Goal: Task Accomplishment & Management: Complete application form

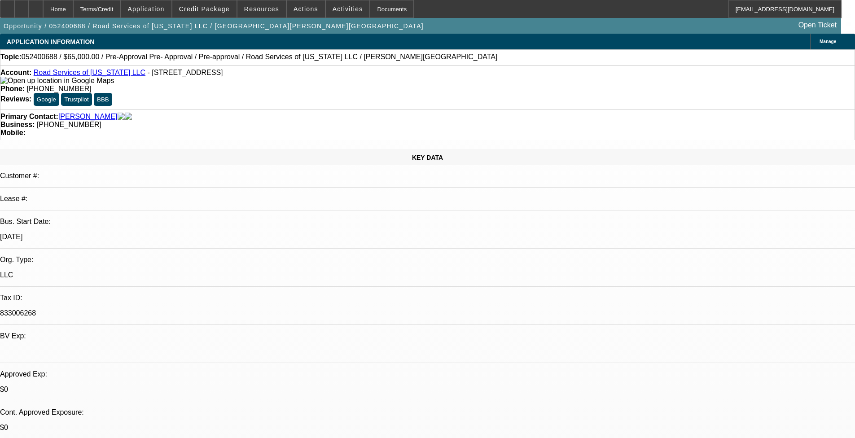
select select "0"
select select "2"
select select "0"
select select "6"
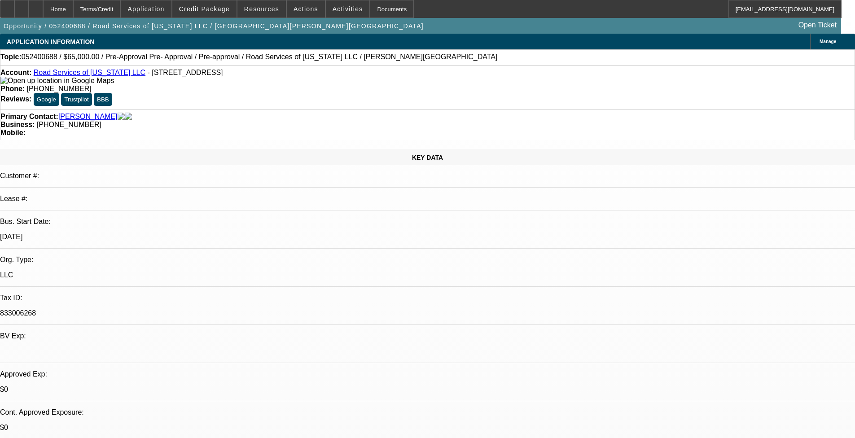
select select "0"
select select "6"
select select "0"
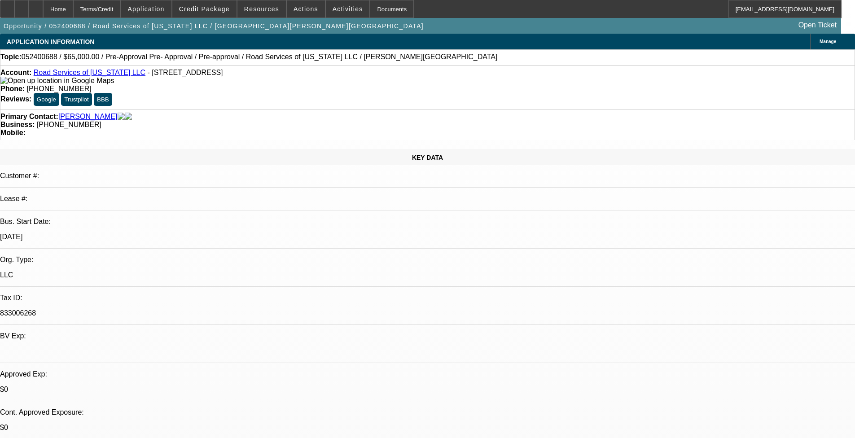
select select "0"
select select "6"
select select "0"
select select "2"
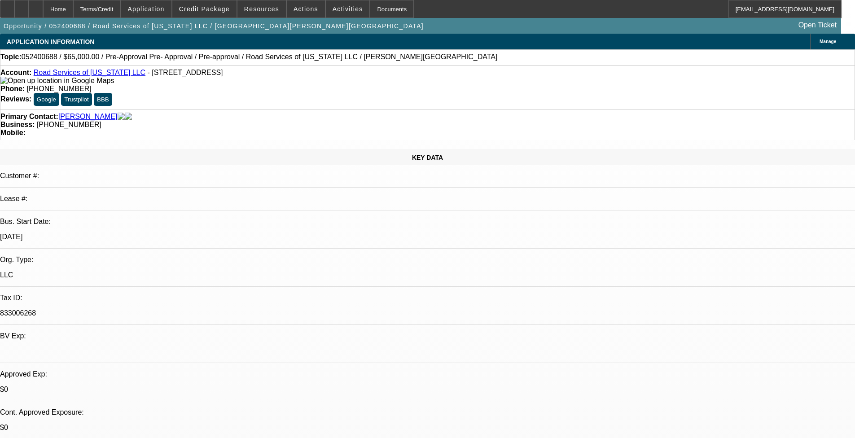
select select "2"
select select "0"
select select "6"
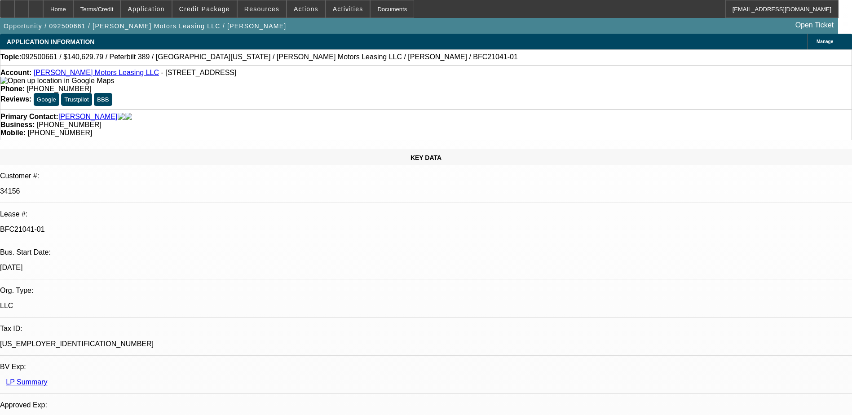
select select "0"
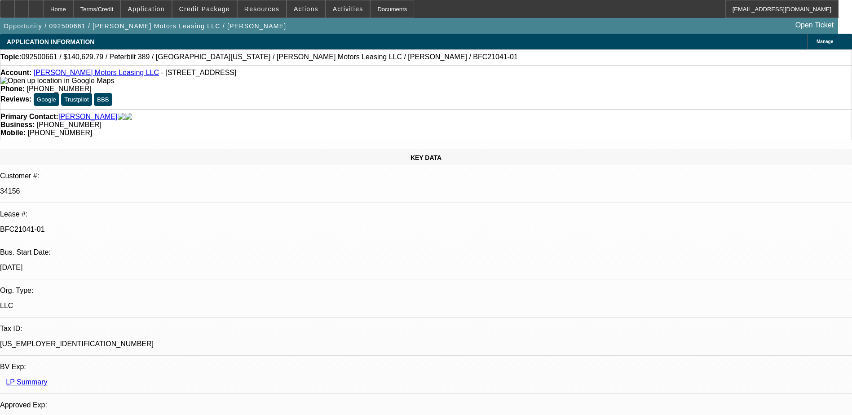
select select "0"
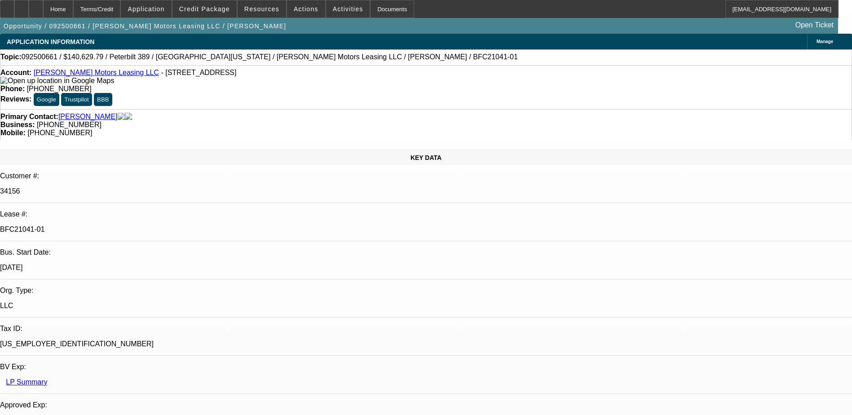
select select "0"
select select "1"
select select "2"
select select "6"
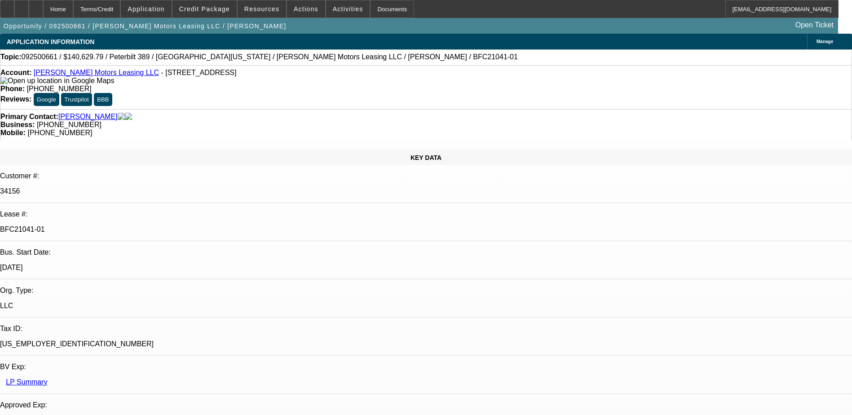
select select "1"
select select "6"
select select "1"
select select "2"
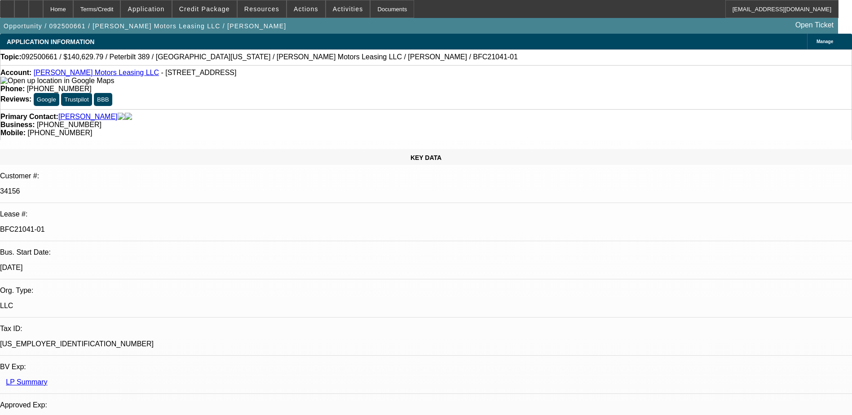
select select "6"
select select "1"
select select "6"
select select "0"
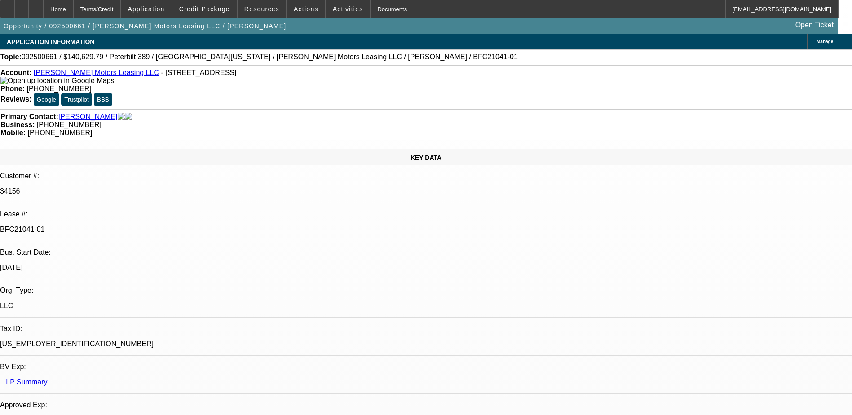
select select "0"
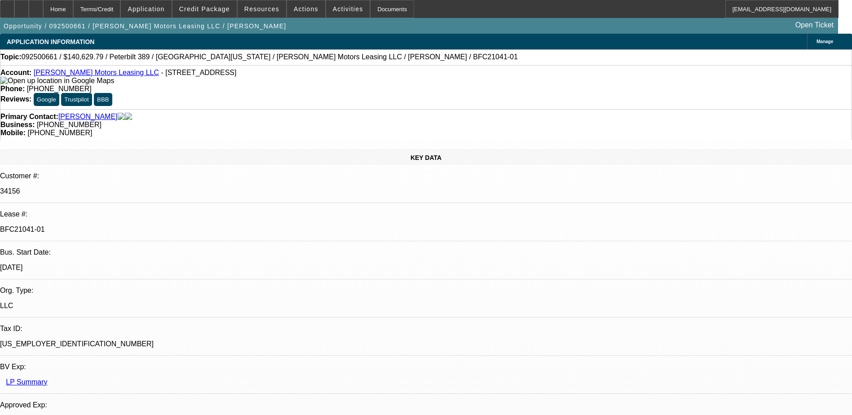
select select "0"
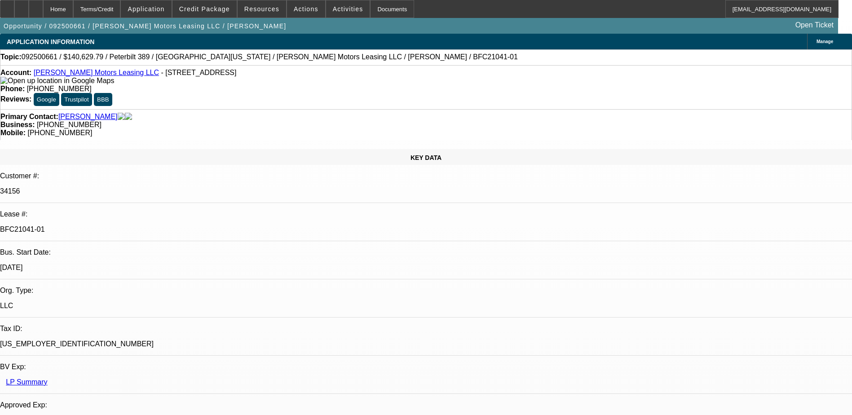
select select "0"
select select "1"
select select "2"
select select "6"
select select "1"
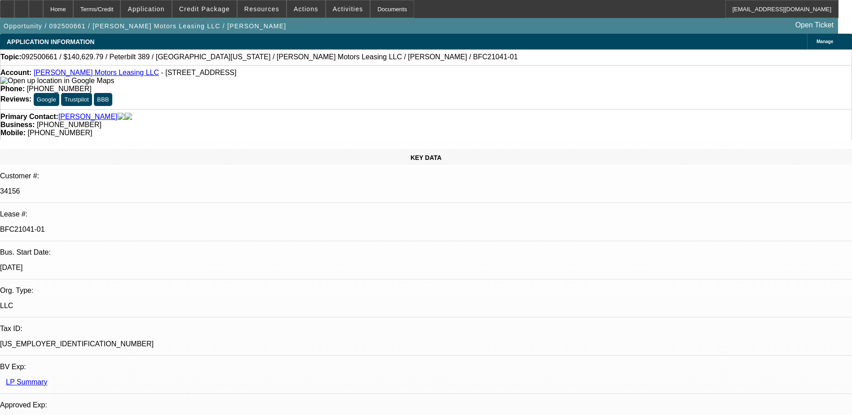
select select "1"
select select "6"
select select "1"
select select "2"
select select "6"
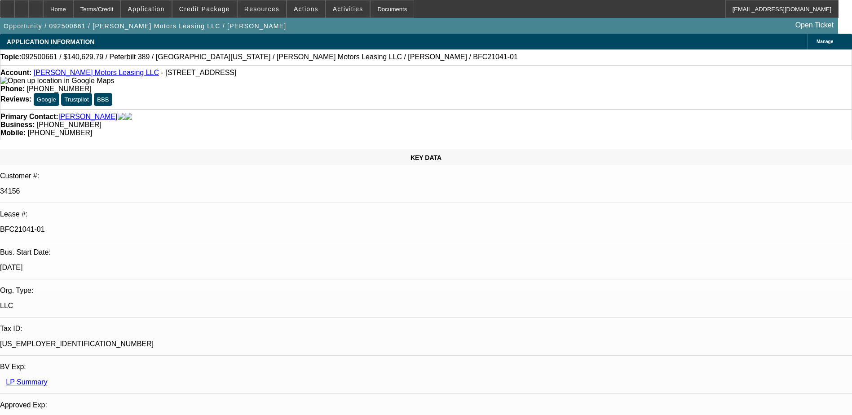
select select "1"
select select "6"
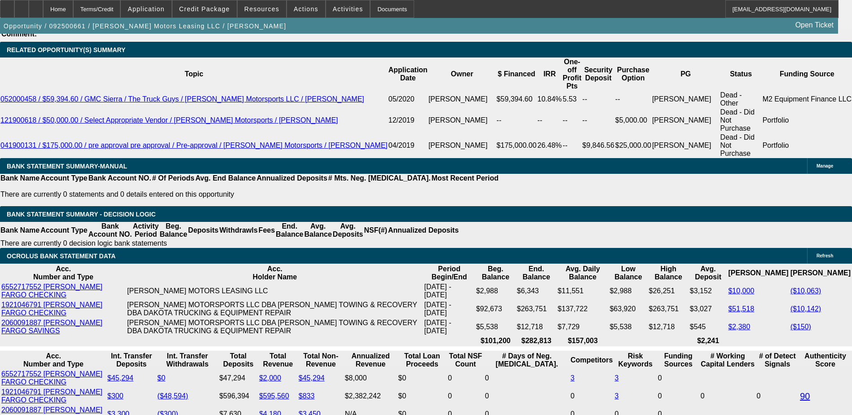
scroll to position [1706, 0]
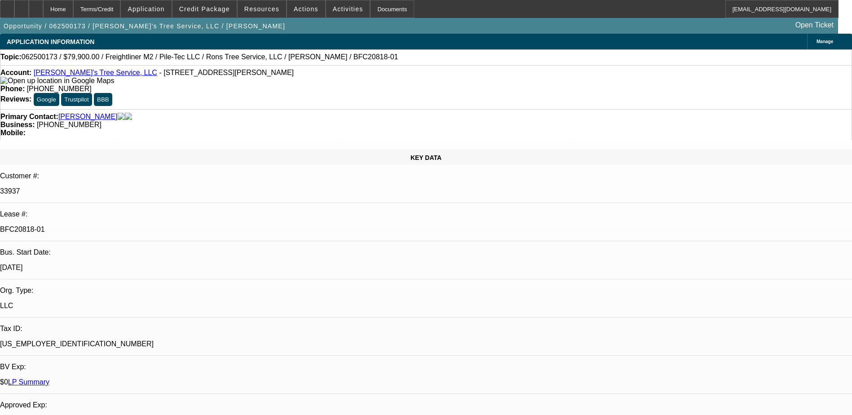
select select "0"
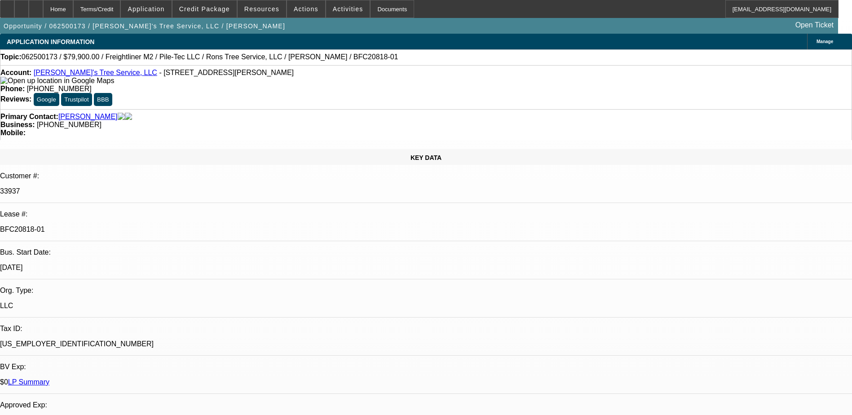
select select "0"
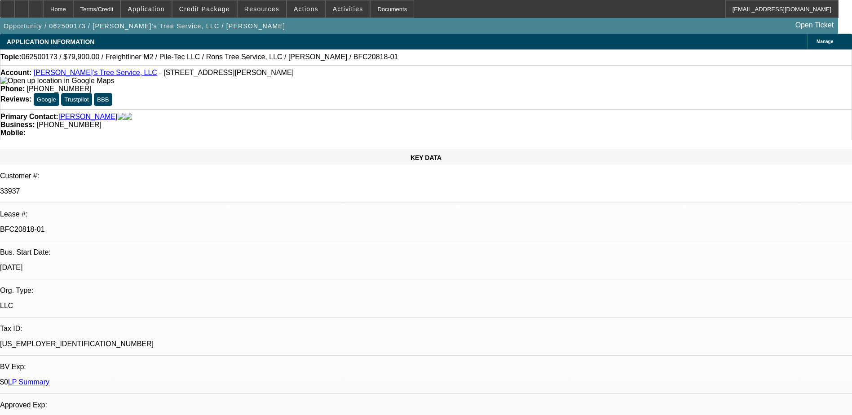
select select "0"
select select "1"
select select "6"
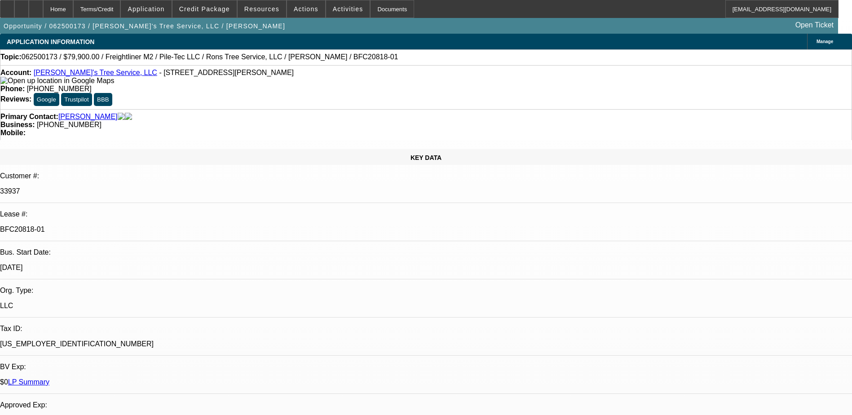
select select "1"
select select "6"
select select "1"
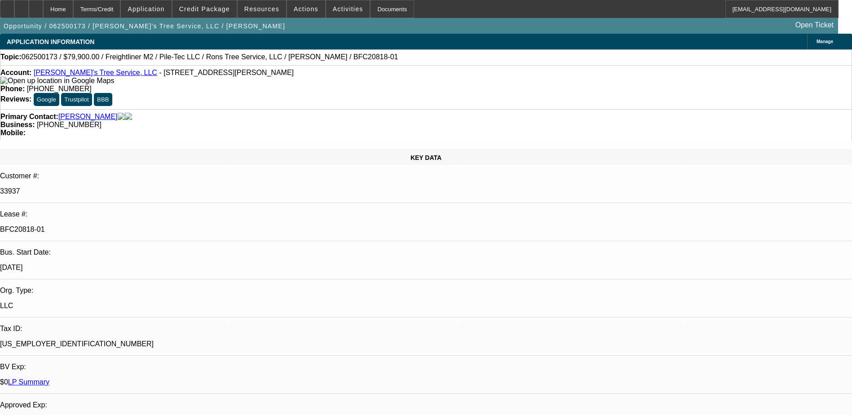
select select "6"
select select "1"
select select "6"
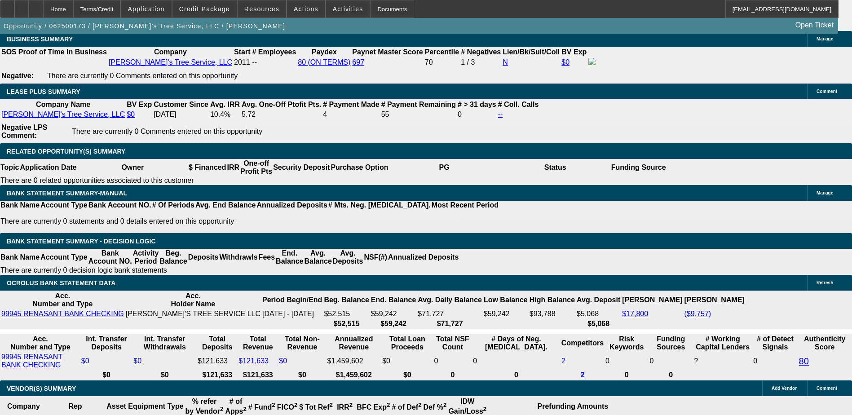
scroll to position [1571, 0]
